Goal: Information Seeking & Learning: Learn about a topic

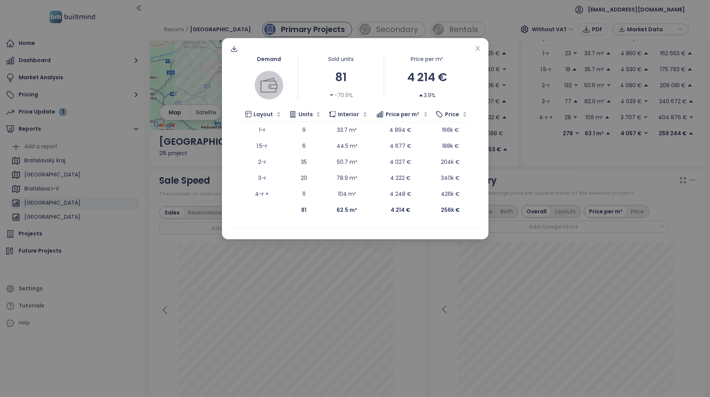
drag, startPoint x: 478, startPoint y: 51, endPoint x: 482, endPoint y: 71, distance: 20.9
click at [479, 51] on icon "close" at bounding box center [478, 48] width 6 height 6
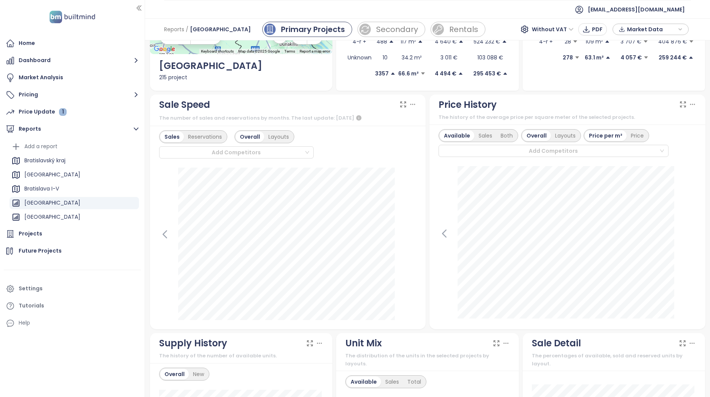
scroll to position [152, 0]
click at [276, 137] on div "Layouts" at bounding box center [278, 136] width 29 height 11
click at [407, 222] on div "[DATE] 1-room: 9 1.5-room: 6 2-rooms: 35 3-rooms: 20 4-rooms +: 11 Click to see…" at bounding box center [288, 235] width 258 height 166
drag, startPoint x: 398, startPoint y: 220, endPoint x: 402, endPoint y: 294, distance: 74.4
click at [402, 294] on div "[DATE] 1-room: 44 1.5-room: 9 2-rooms: 115 3-rooms: 38 4-rooms +: 25 Click to s…" at bounding box center [288, 235] width 258 height 166
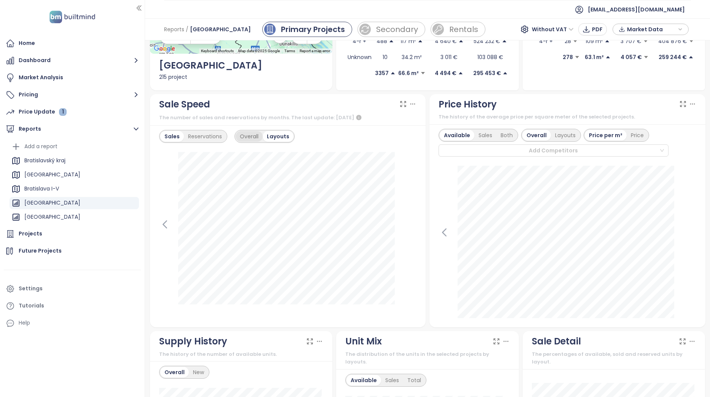
click at [249, 137] on div "Overall" at bounding box center [249, 136] width 27 height 11
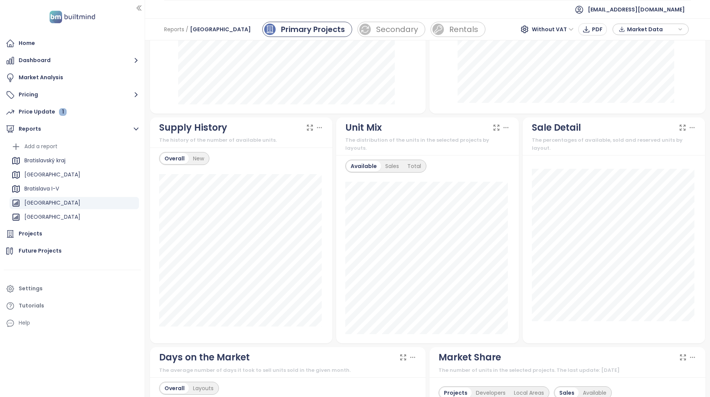
scroll to position [381, 0]
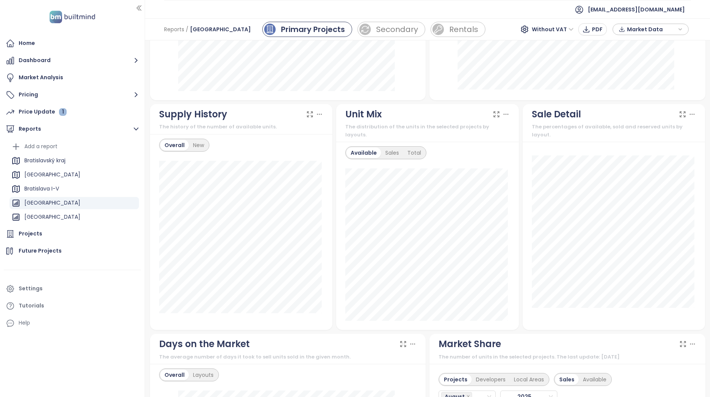
click at [318, 117] on icon at bounding box center [320, 114] width 8 height 8
click at [197, 143] on div "New" at bounding box center [198, 145] width 19 height 11
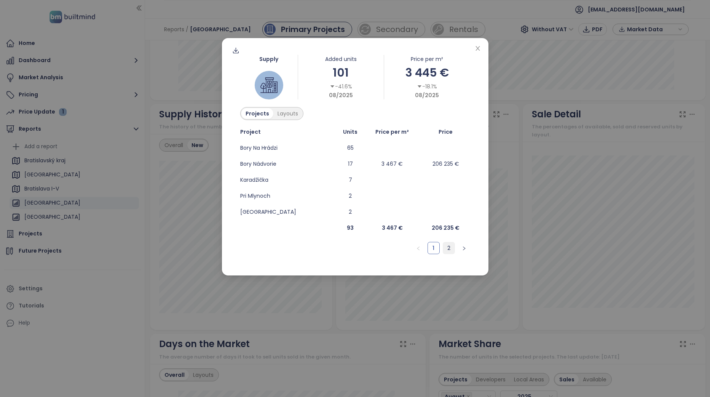
click at [449, 250] on link "2" at bounding box center [448, 247] width 11 height 11
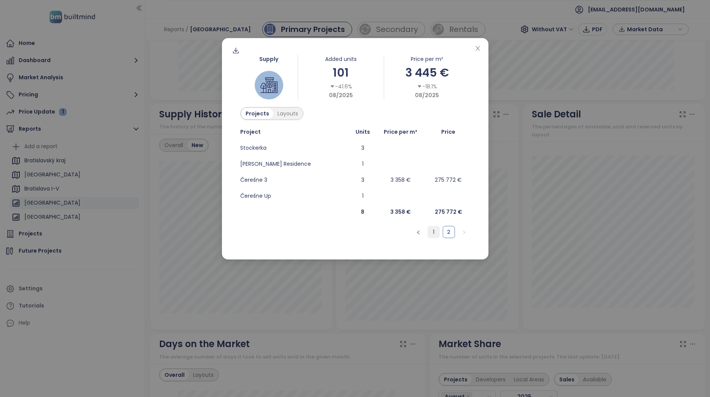
click at [435, 233] on link "1" at bounding box center [433, 231] width 11 height 11
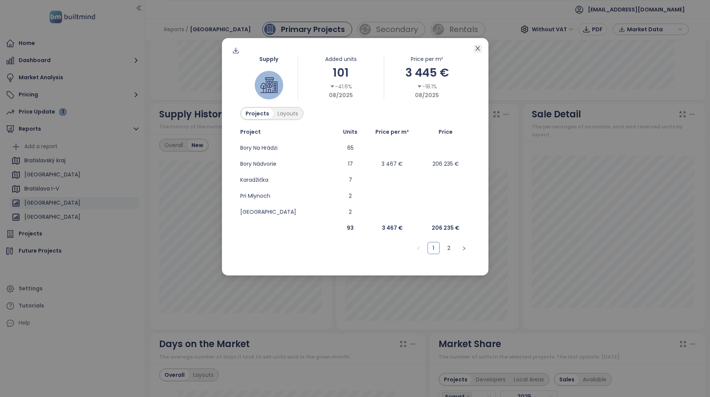
click at [478, 48] on icon "close" at bounding box center [478, 48] width 6 height 6
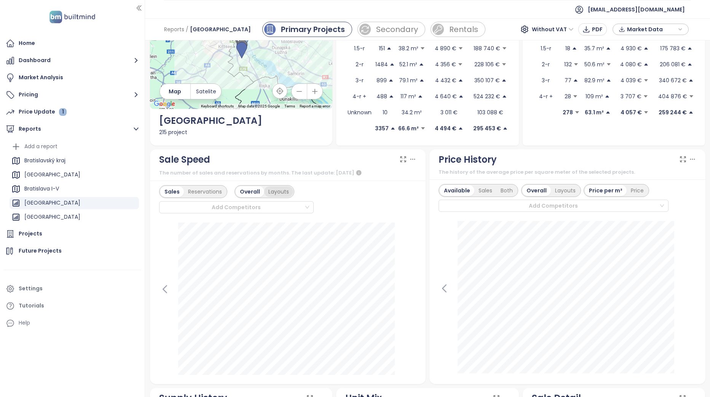
scroll to position [114, 0]
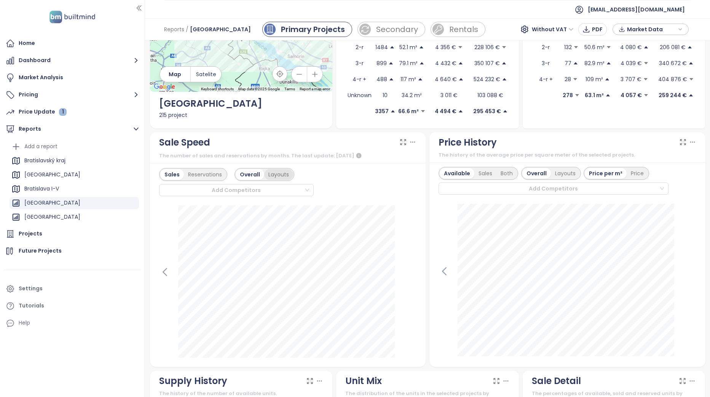
click at [280, 176] on div "Layouts" at bounding box center [278, 174] width 29 height 11
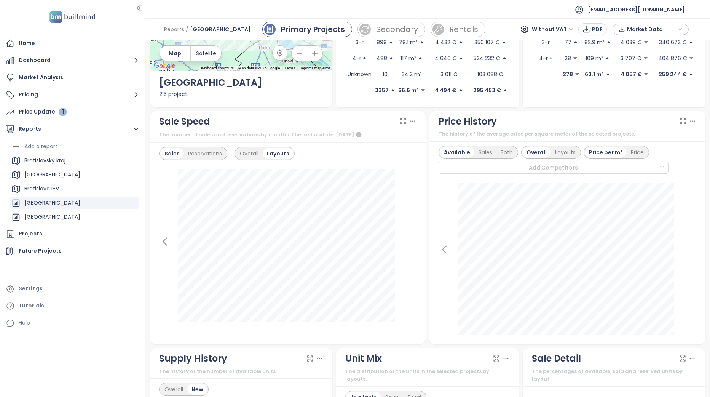
scroll to position [152, 0]
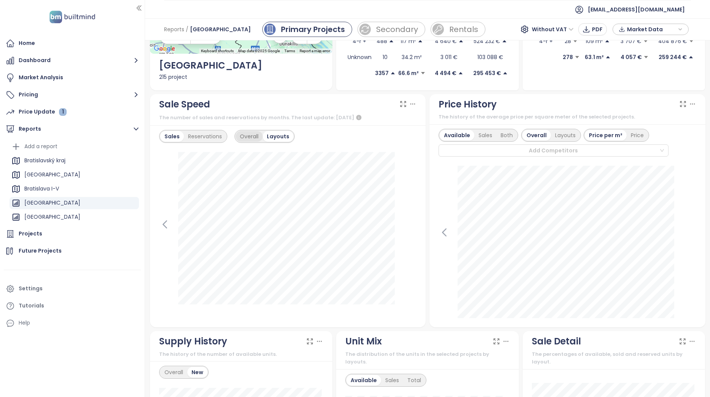
click at [249, 139] on div "Overall" at bounding box center [249, 136] width 27 height 11
click at [166, 230] on icon at bounding box center [164, 233] width 11 height 11
click at [168, 233] on icon at bounding box center [164, 233] width 11 height 11
click at [405, 233] on icon at bounding box center [410, 233] width 11 height 11
click at [408, 230] on icon at bounding box center [410, 233] width 11 height 11
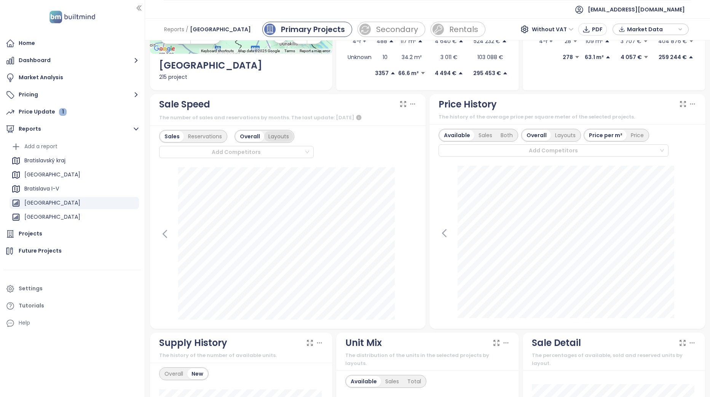
click at [284, 142] on div "Layouts" at bounding box center [278, 136] width 29 height 11
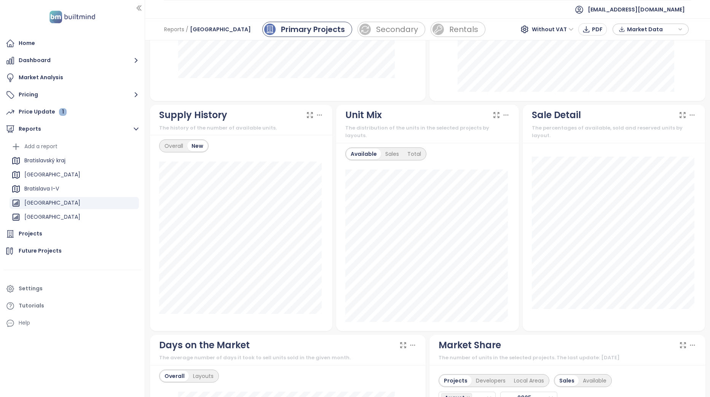
scroll to position [443, 0]
